Goal: Task Accomplishment & Management: Manage account settings

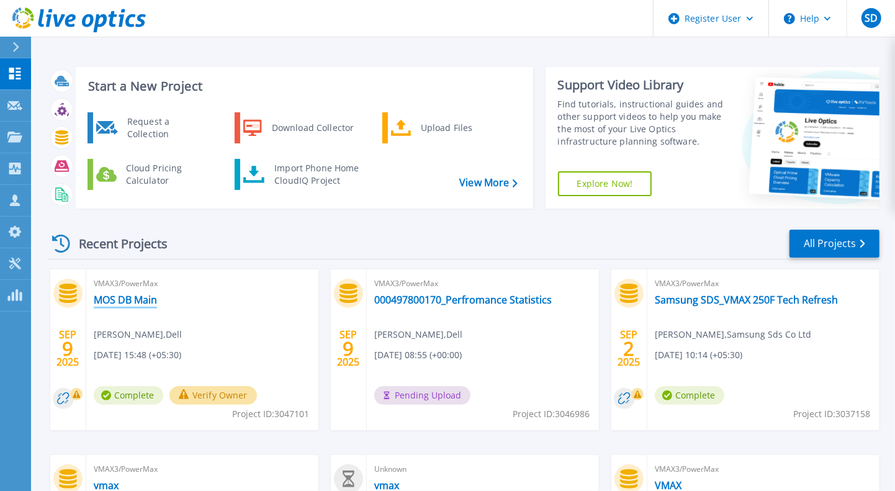
click at [132, 300] on link "MOS DB Main" at bounding box center [125, 300] width 63 height 12
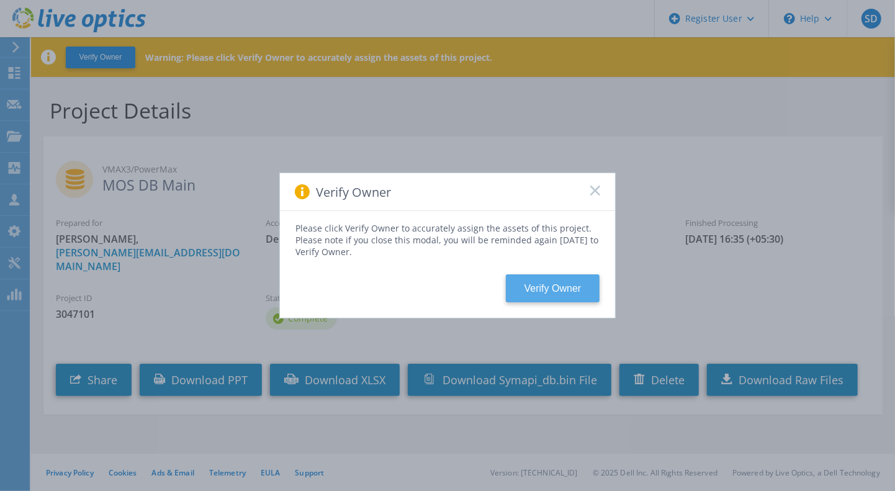
click at [564, 296] on button "Verify Owner" at bounding box center [553, 288] width 94 height 28
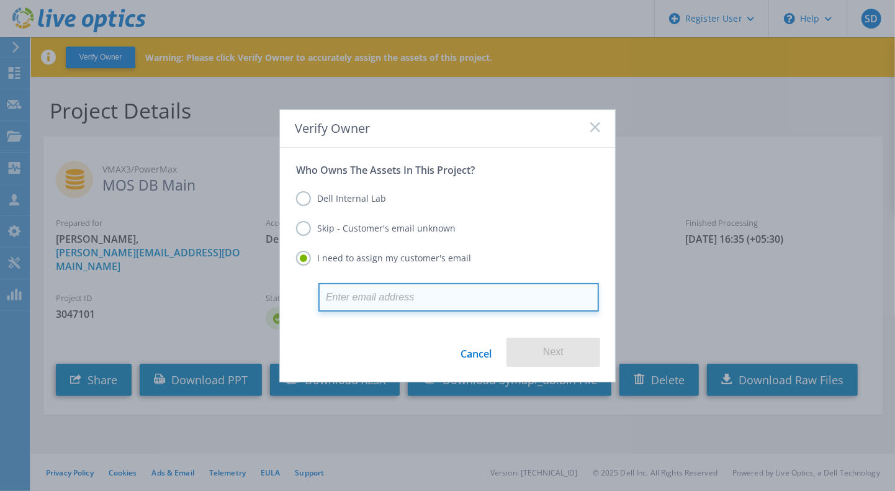
paste input "[PERSON_NAME][EMAIL_ADDRESS][DOMAIN_NAME]"
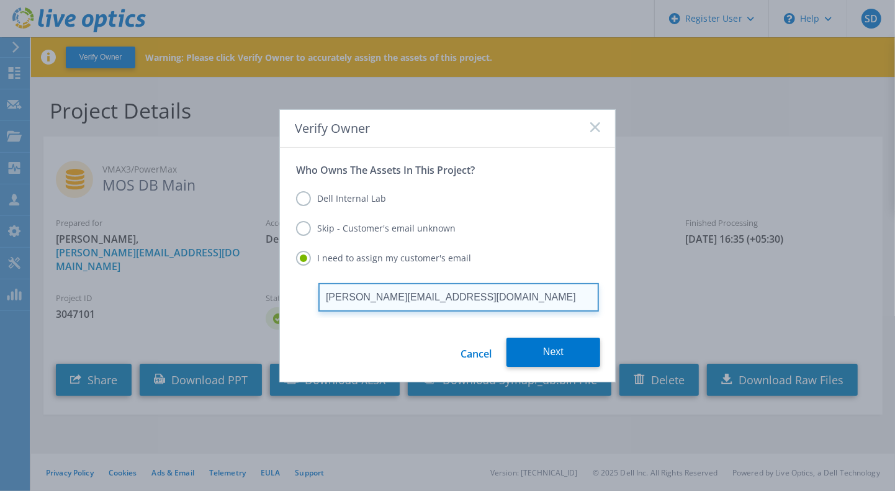
type input "[PERSON_NAME][EMAIL_ADDRESS][DOMAIN_NAME]"
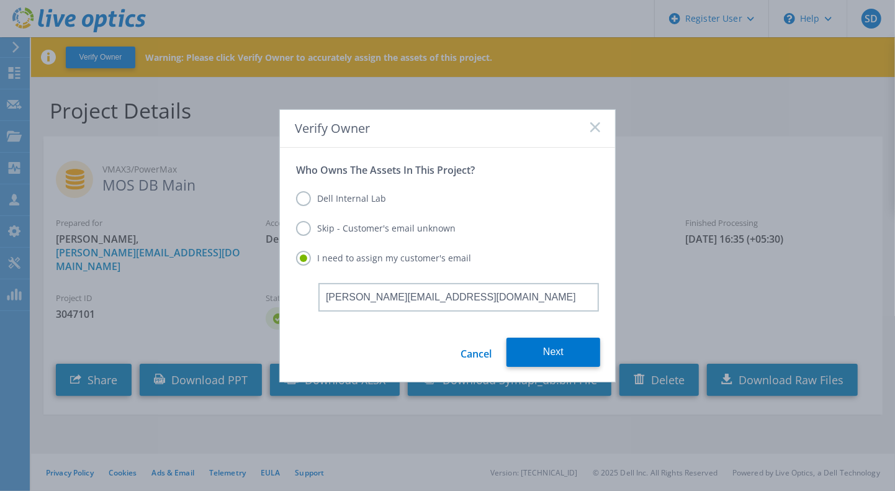
click at [547, 268] on div "Dell Internal Lab Skip - Customer's email unknown I need to assign my customer'…" at bounding box center [447, 229] width 303 height 107
click at [544, 362] on button "Next" at bounding box center [554, 352] width 94 height 29
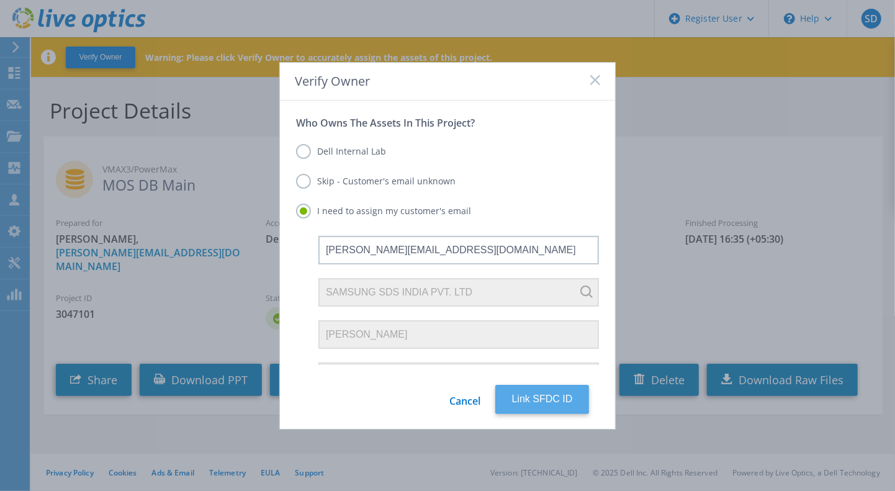
click at [535, 403] on button "Link SFDC ID" at bounding box center [543, 399] width 94 height 29
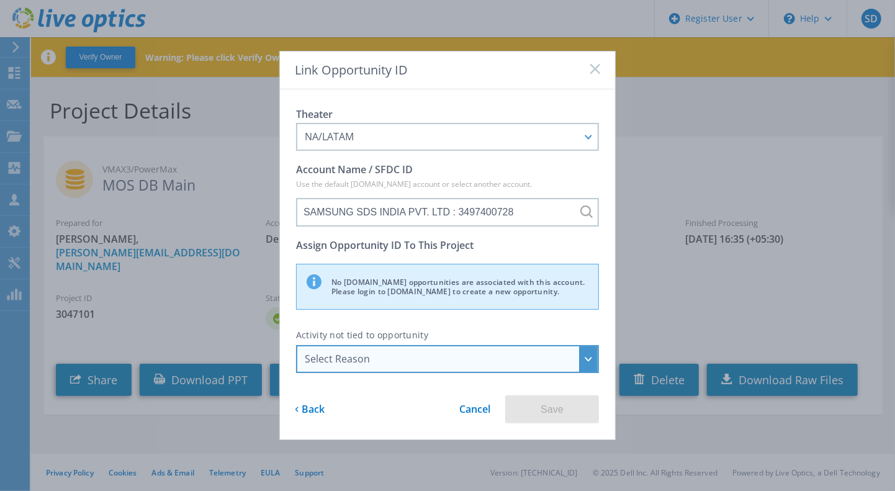
click at [535, 371] on div "Select Reason" at bounding box center [447, 359] width 303 height 28
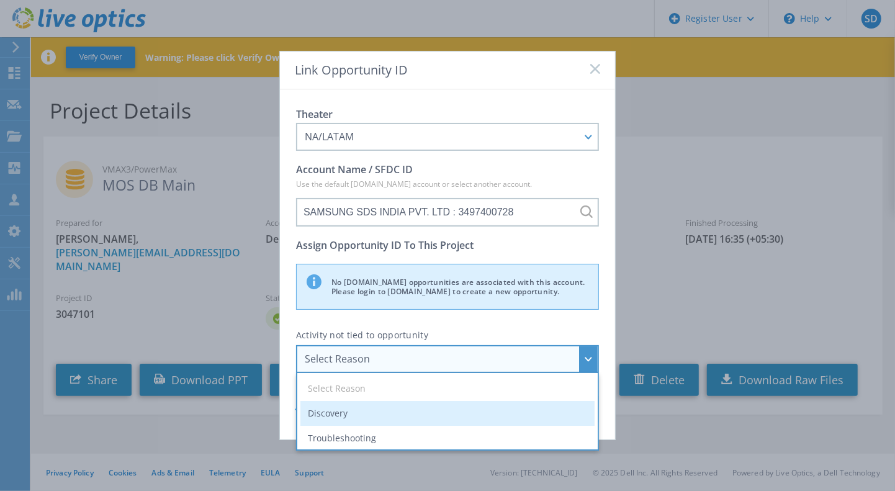
click at [458, 410] on li "Discovery" at bounding box center [448, 413] width 294 height 25
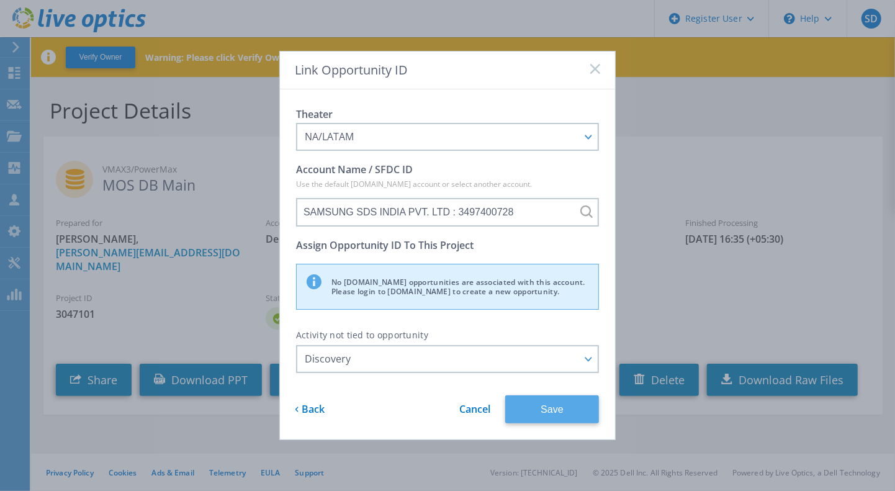
click at [554, 412] on button "Save" at bounding box center [552, 410] width 94 height 28
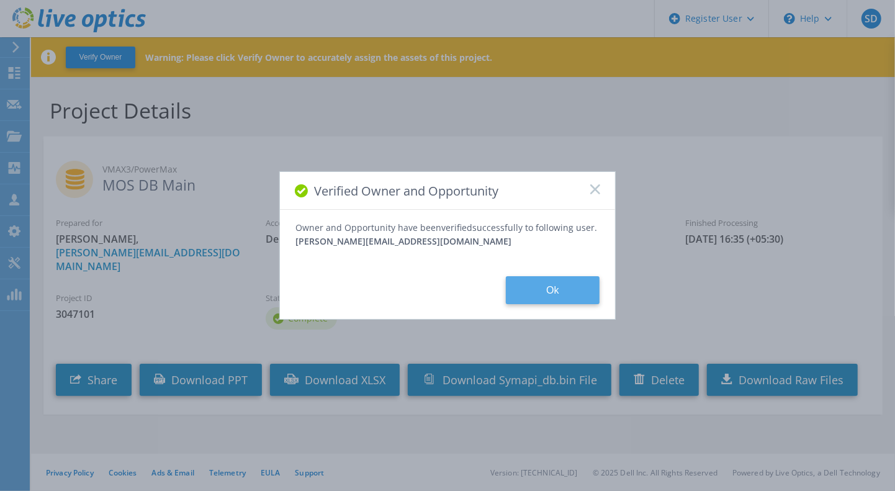
click at [572, 292] on button "Ok" at bounding box center [553, 290] width 94 height 28
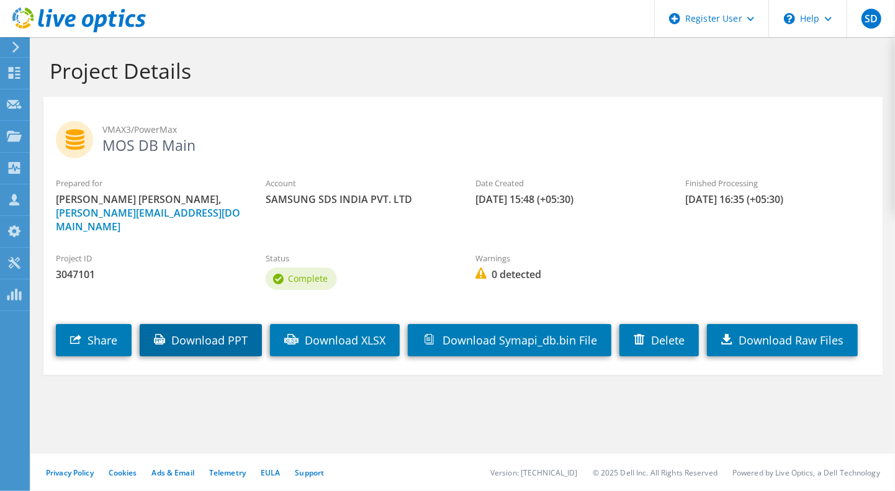
click at [212, 333] on link "Download PPT" at bounding box center [201, 340] width 122 height 32
click at [453, 151] on h2 "VMAX3/PowerMax MOS DB Main" at bounding box center [463, 136] width 815 height 31
